Goal: Navigation & Orientation: Understand site structure

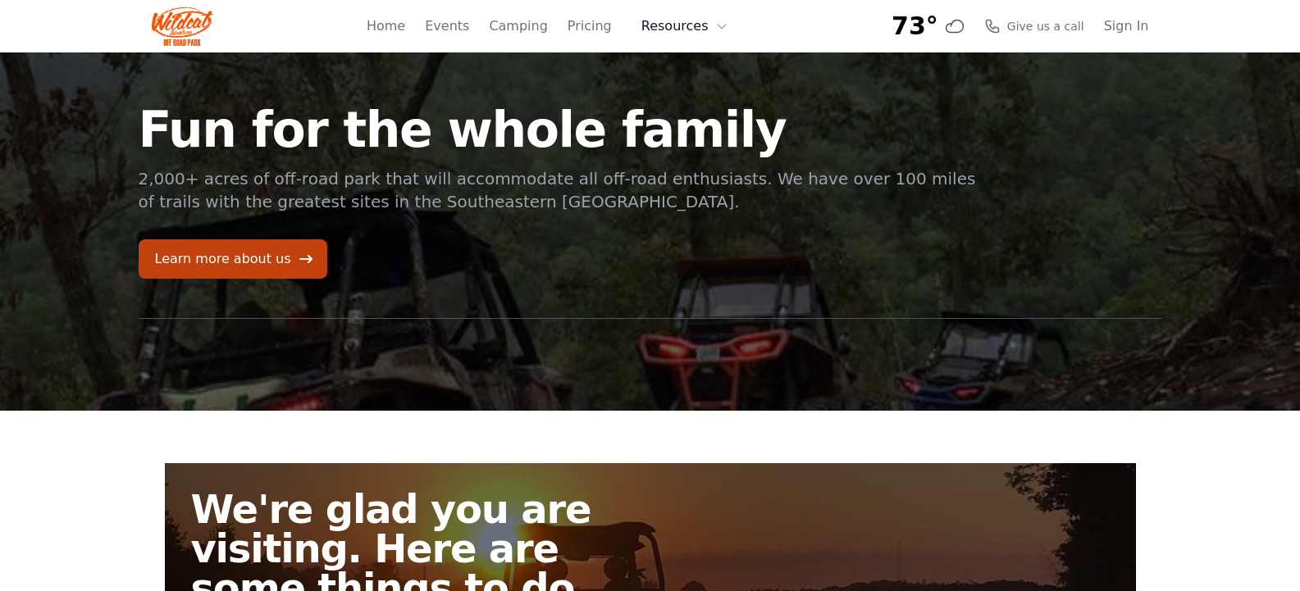
click at [722, 29] on icon at bounding box center [721, 26] width 13 height 13
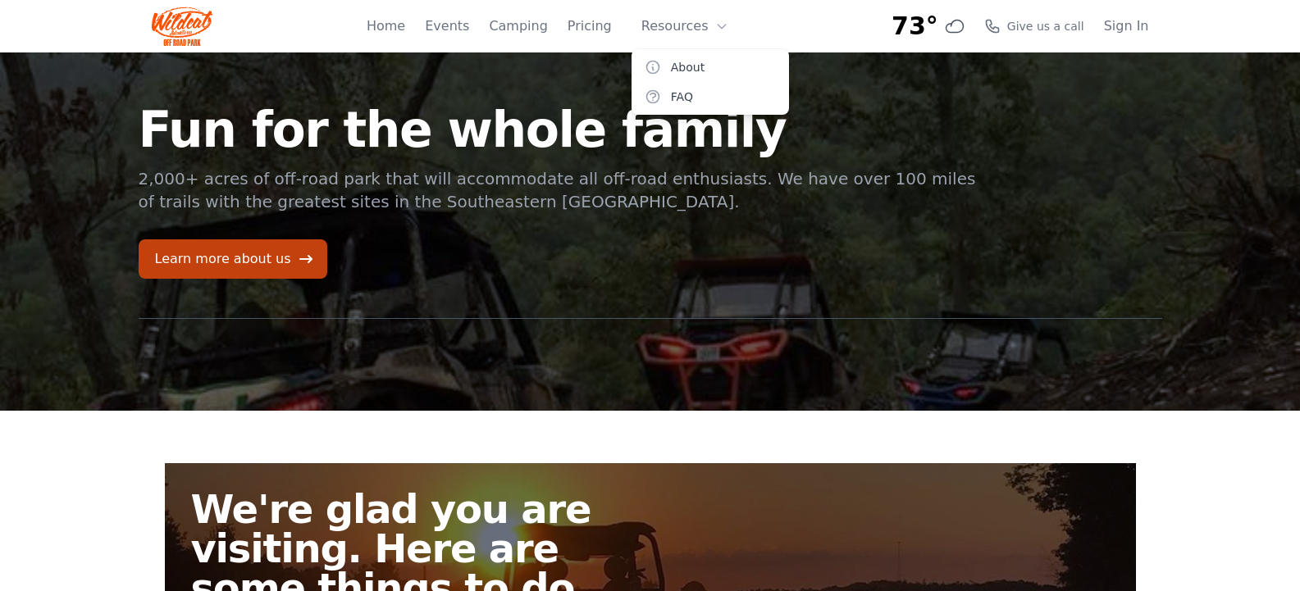
click at [992, 140] on div "Fun for the whole family 2,000+ acres of off-road park that will accommodate al…" at bounding box center [650, 231] width 1050 height 358
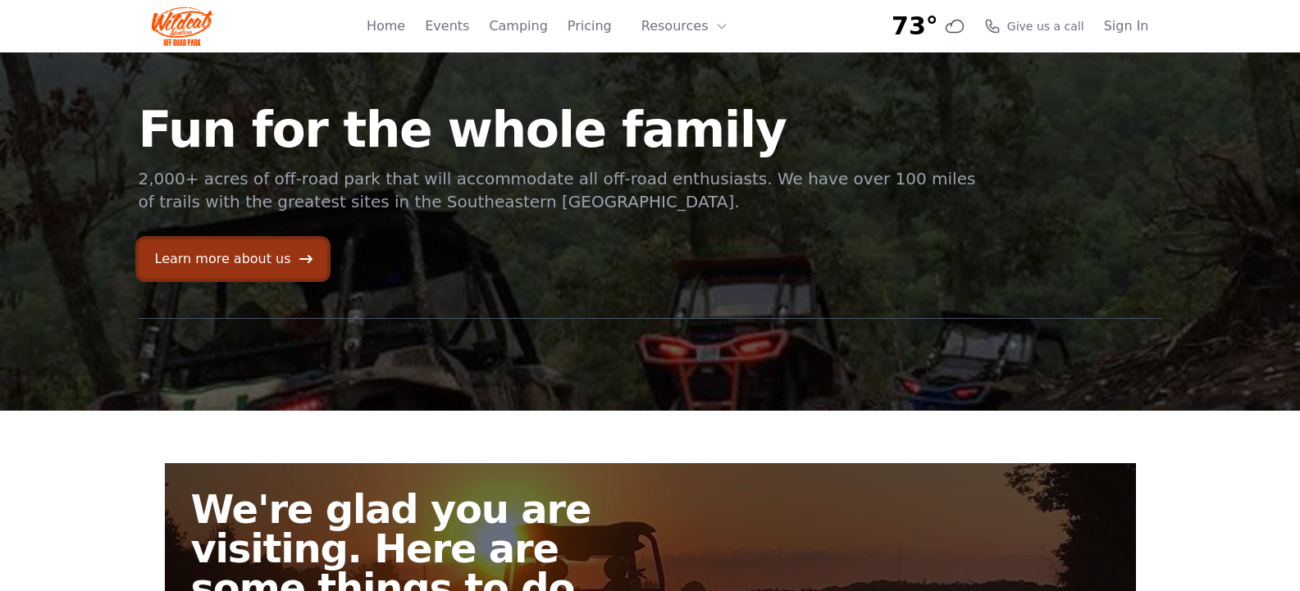
click at [231, 264] on link "Learn more about us" at bounding box center [233, 258] width 189 height 39
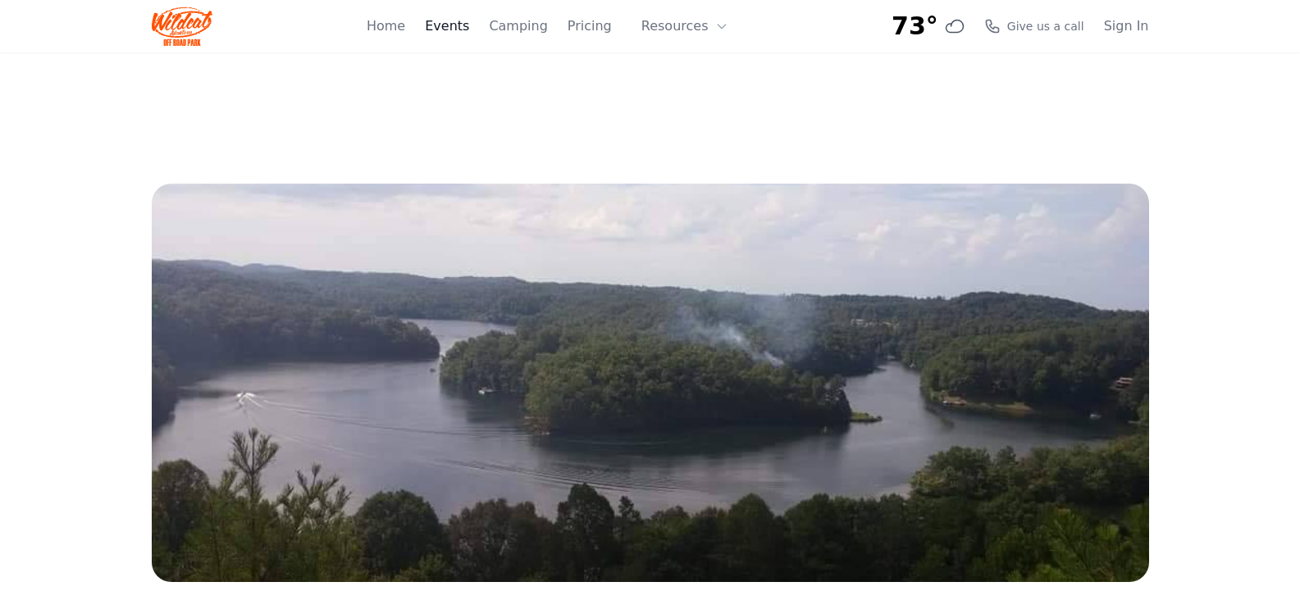
click at [469, 26] on link "Events" at bounding box center [447, 26] width 44 height 20
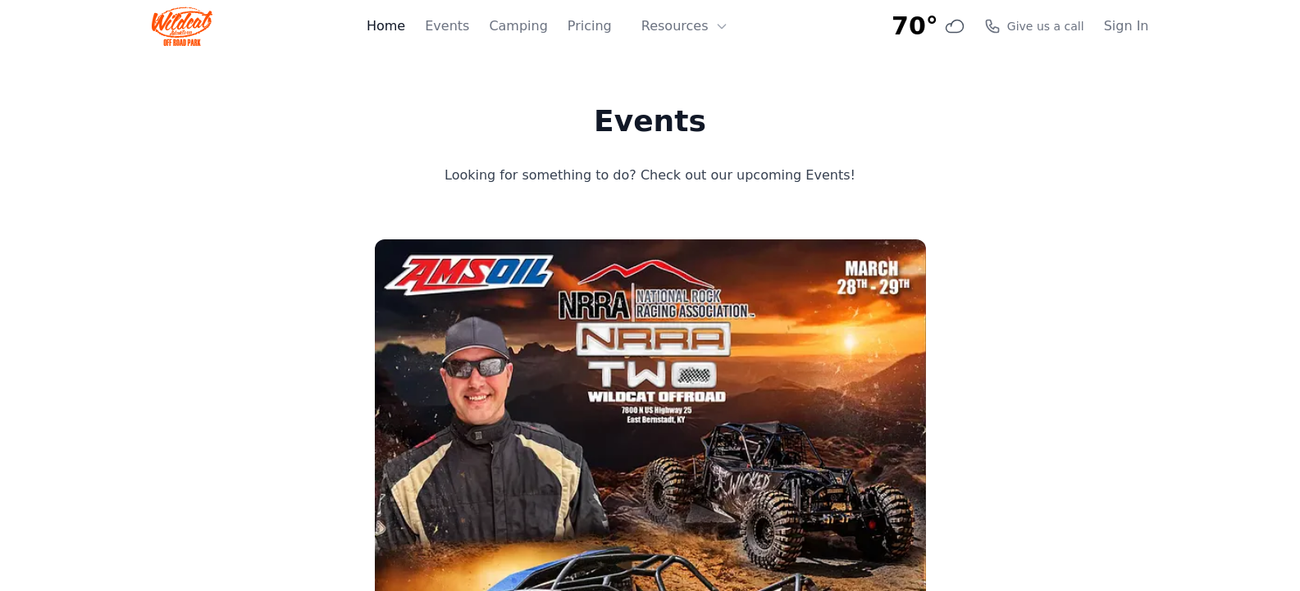
click at [403, 31] on link "Home" at bounding box center [386, 26] width 39 height 20
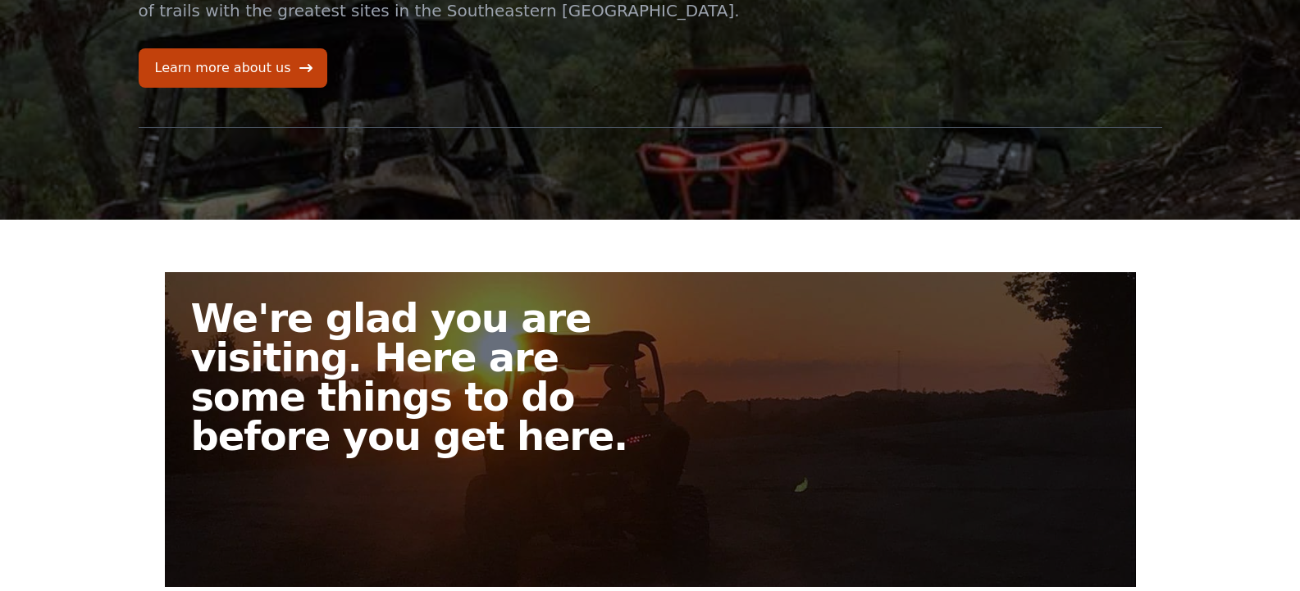
scroll to position [246, 0]
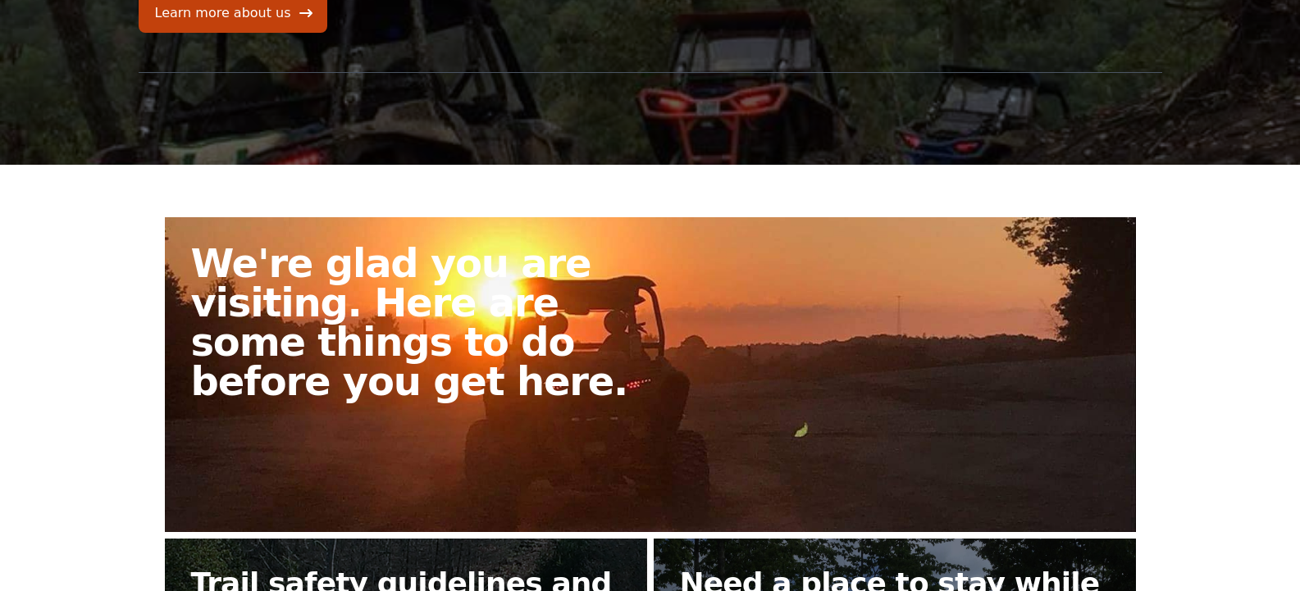
click at [362, 309] on h2 "We're glad you are visiting. Here are some things to do before you get here." at bounding box center [427, 322] width 472 height 157
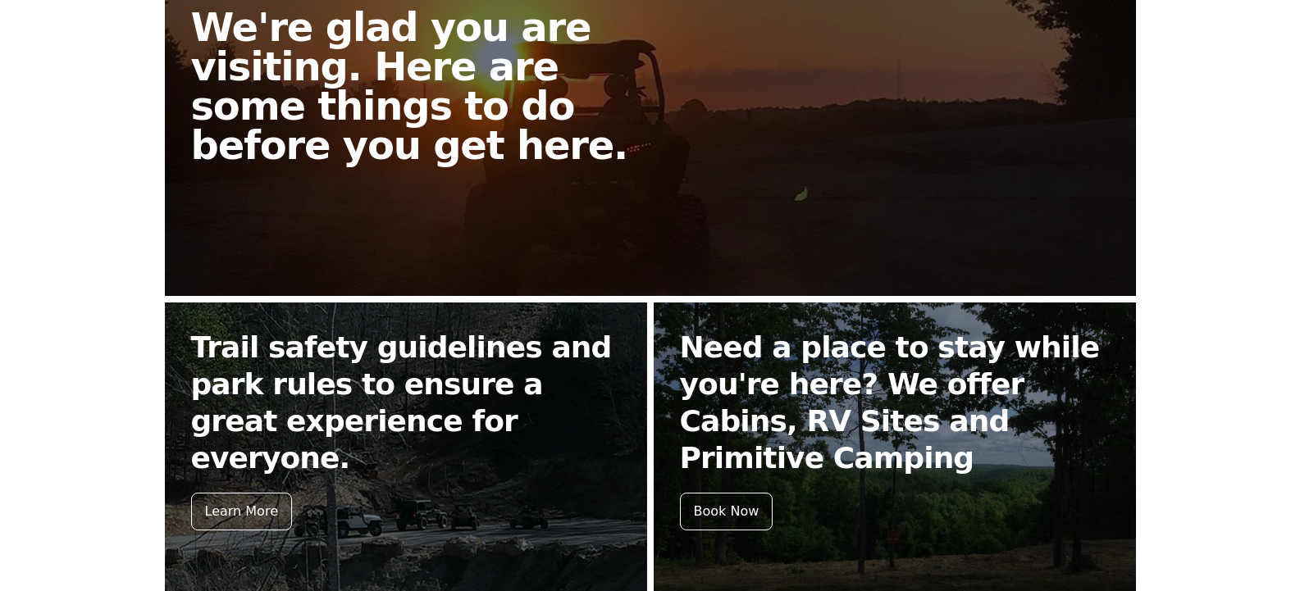
scroll to position [492, 0]
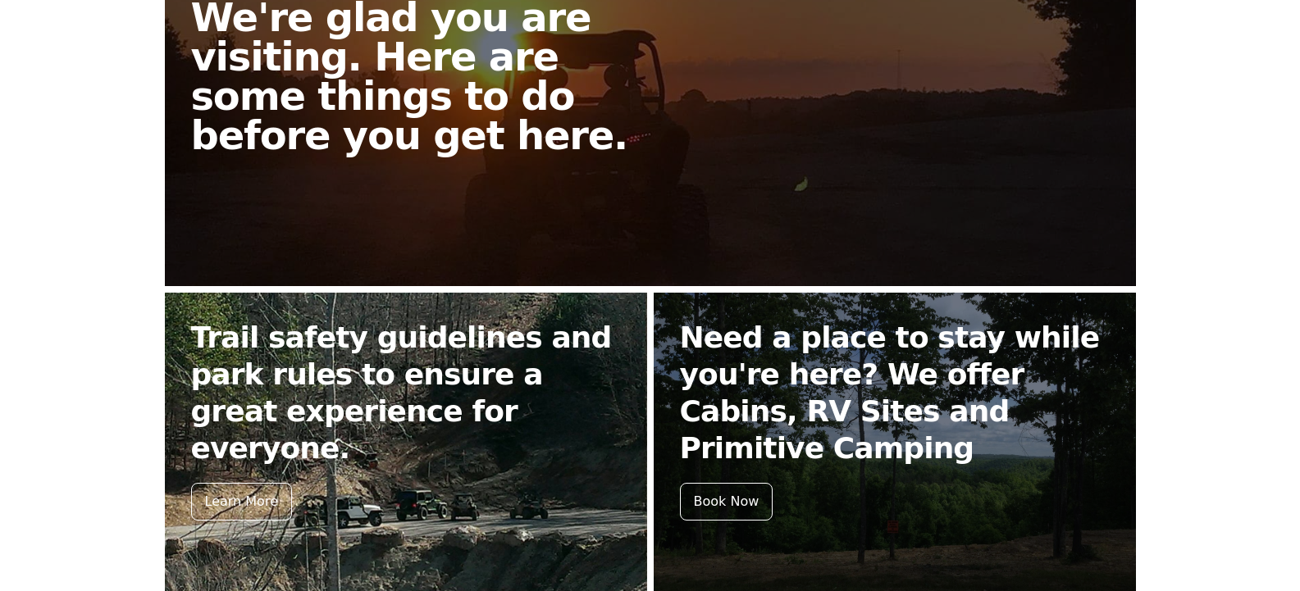
click at [331, 361] on h2 "Trail safety guidelines and park rules to ensure a great experience for everyon…" at bounding box center [406, 393] width 430 height 148
